Goal: Information Seeking & Learning: Stay updated

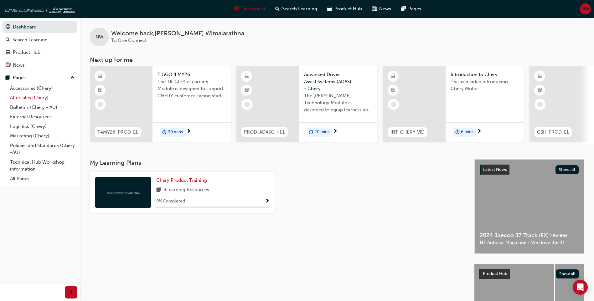
click at [41, 98] on link "Aftersales (Chery)" at bounding box center [43, 98] width 70 height 10
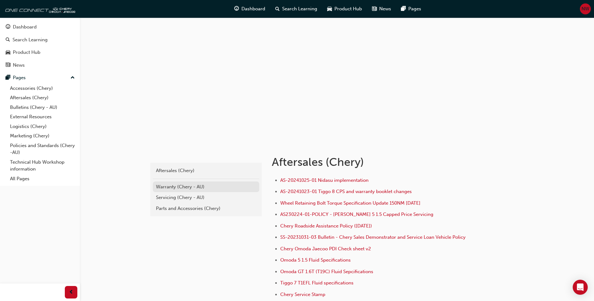
click at [186, 187] on div "Warranty (Chery - AU)" at bounding box center [206, 186] width 100 height 7
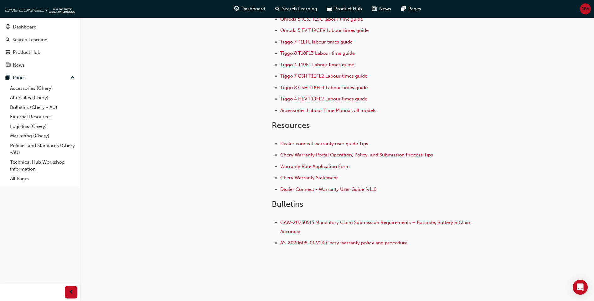
scroll to position [70, 0]
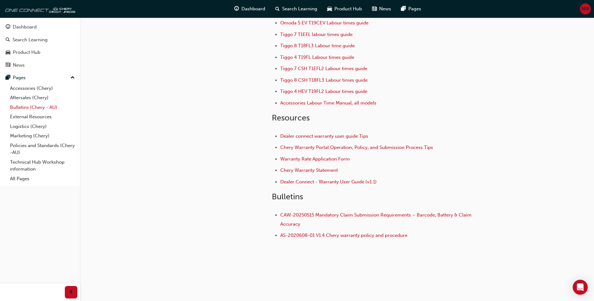
click at [23, 107] on link "Bulletins (Chery - AU)" at bounding box center [43, 108] width 70 height 10
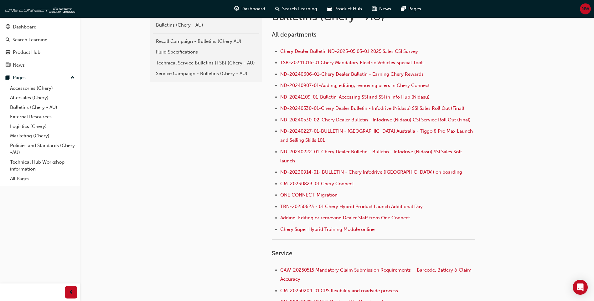
scroll to position [156, 0]
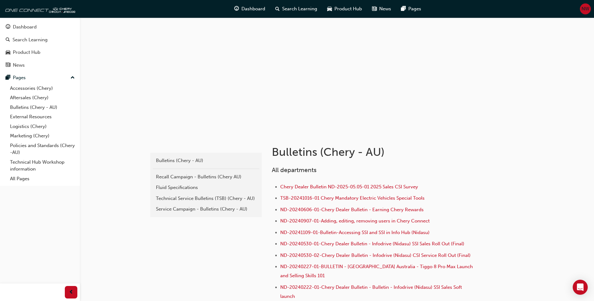
scroll to position [0, 0]
